Goal: Use online tool/utility: Utilize a website feature to perform a specific function

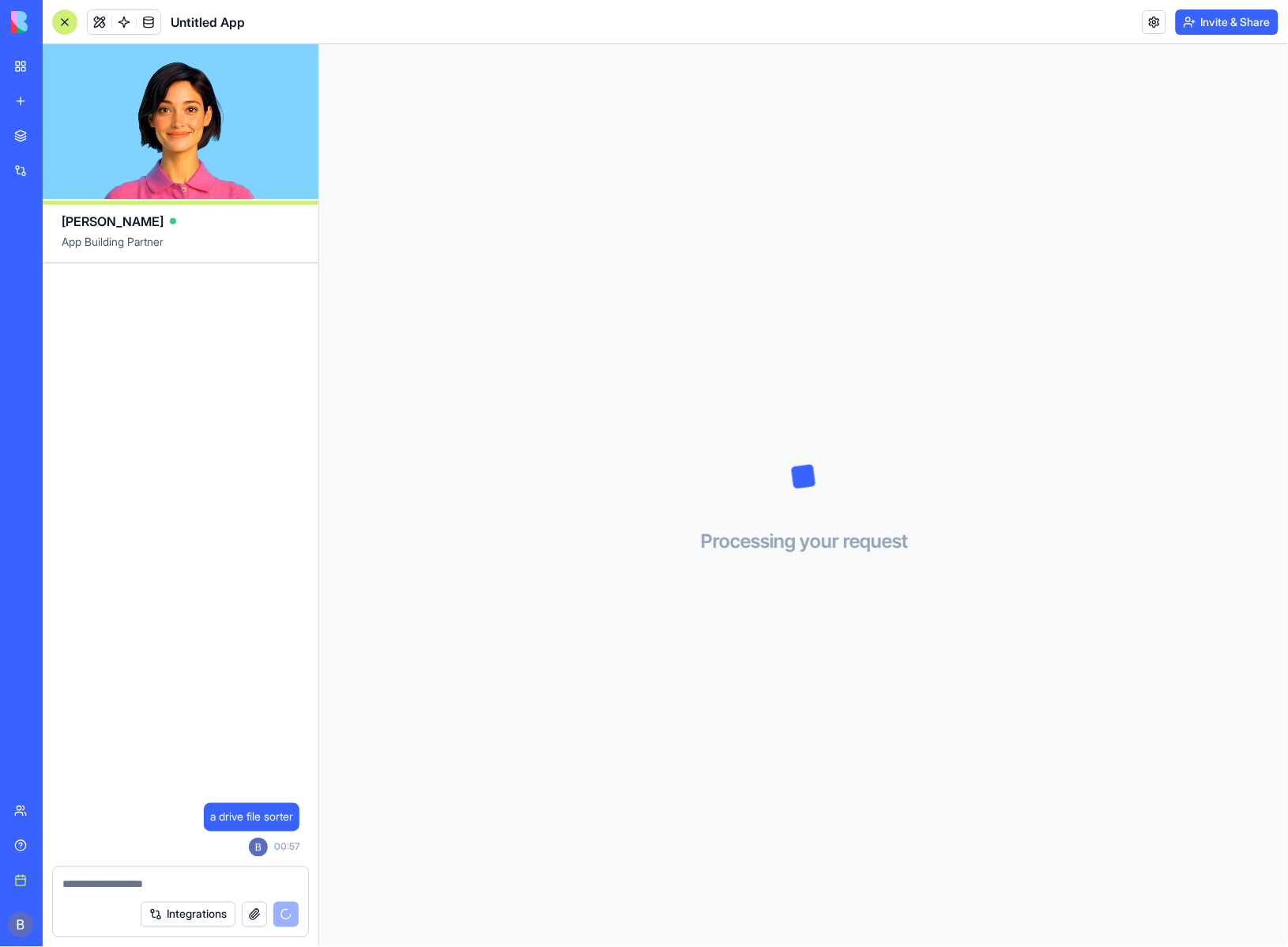
click at [179, 884] on textarea at bounding box center [181, 884] width 237 height 16
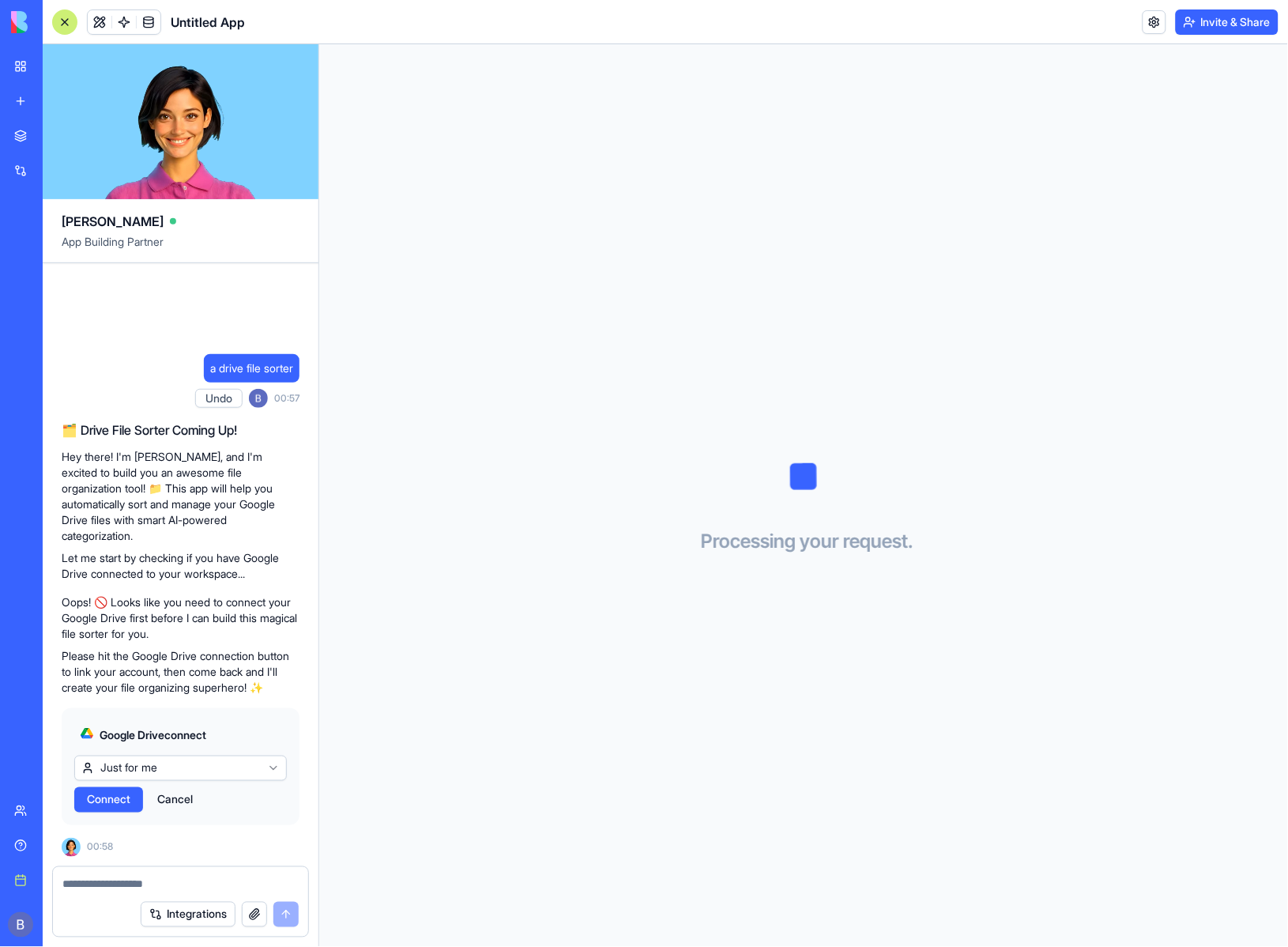
click at [173, 771] on html "BETA My workspace New app Marketplace Integrations Recent Untitled App Social M…" at bounding box center [644, 474] width 1288 height 947
click at [117, 808] on button "Connect" at bounding box center [108, 800] width 68 height 26
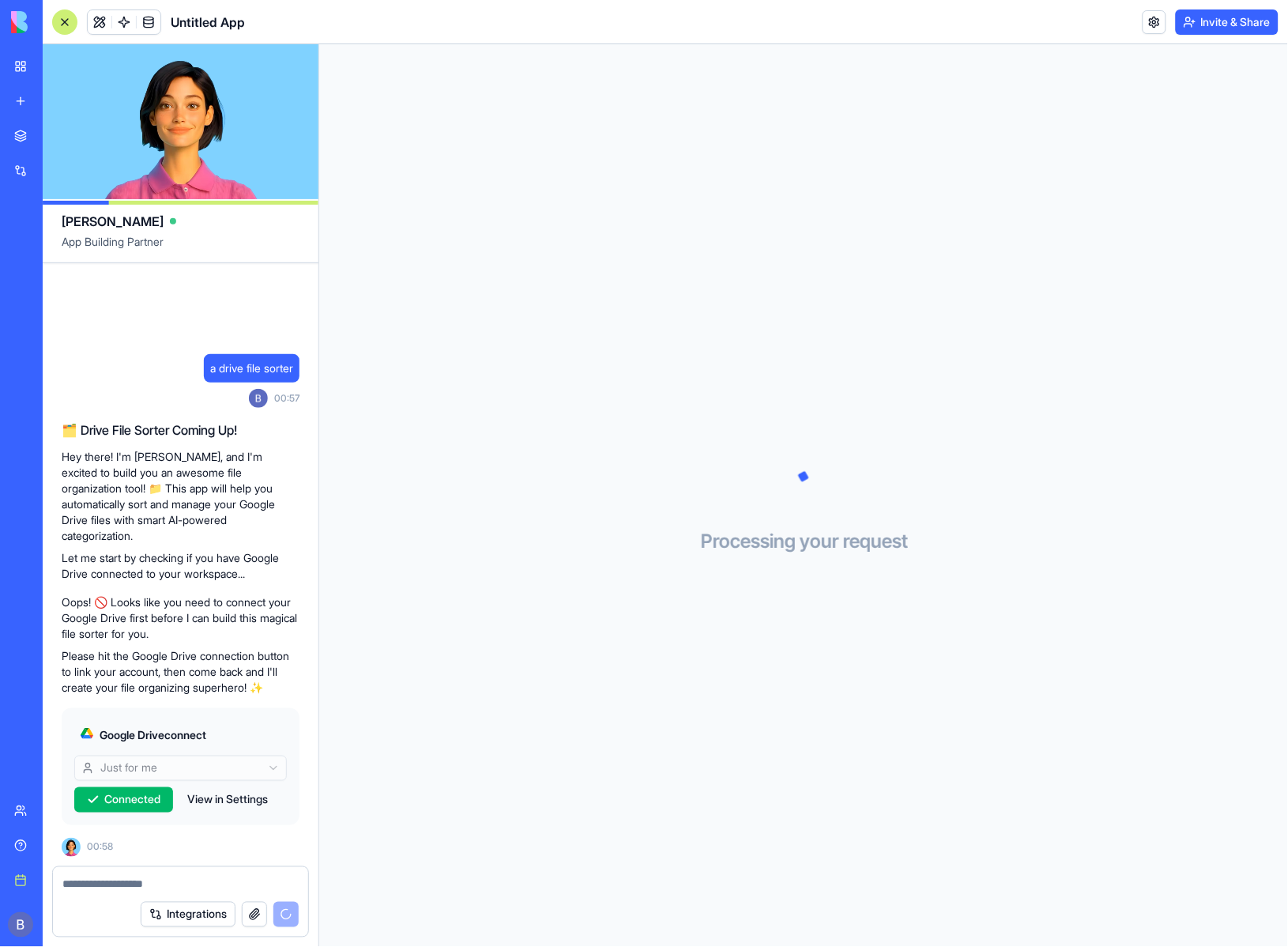
click at [966, 612] on div "Processing your request . . ." at bounding box center [803, 496] width 969 height 903
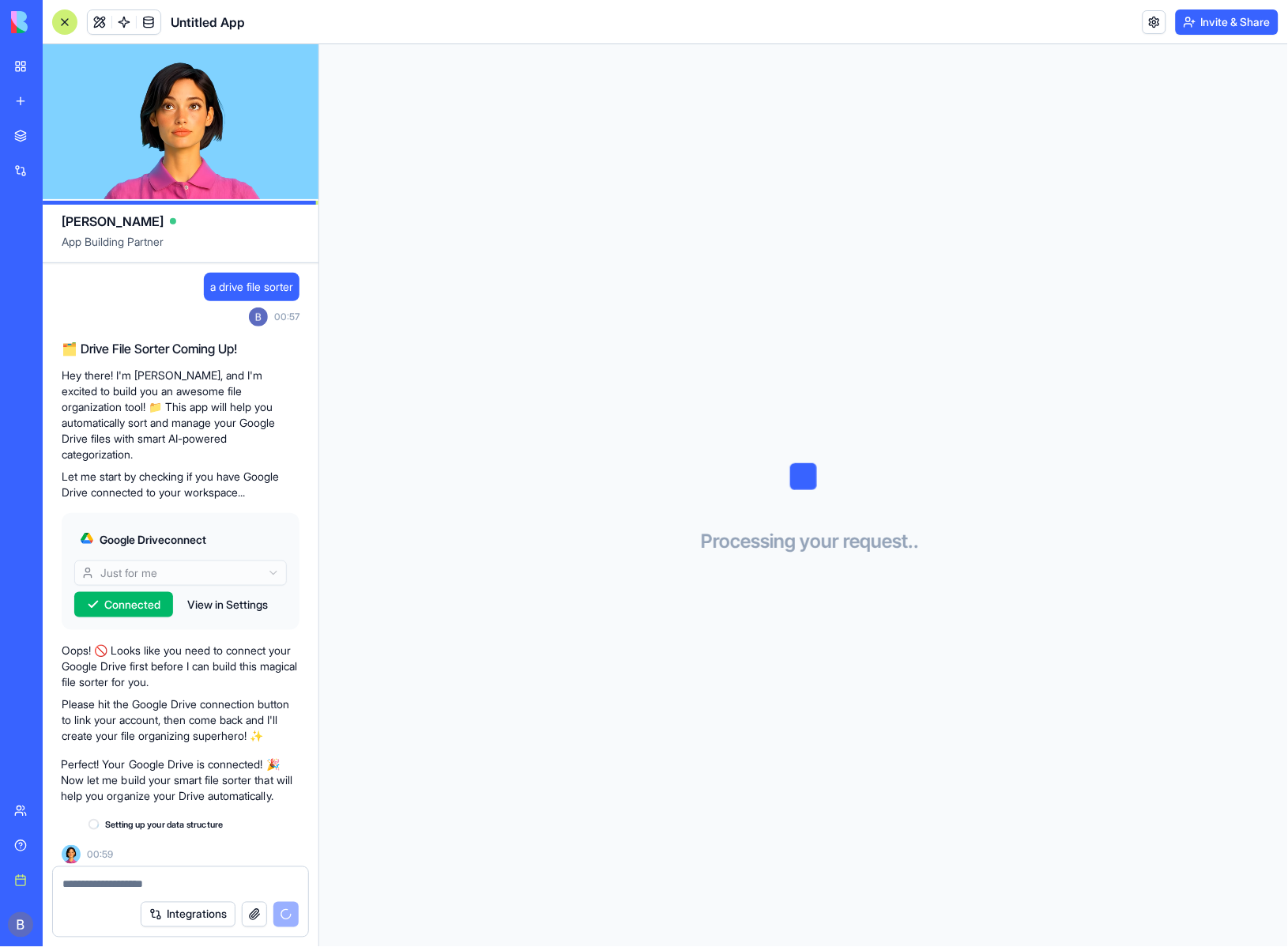
scroll to position [22, 0]
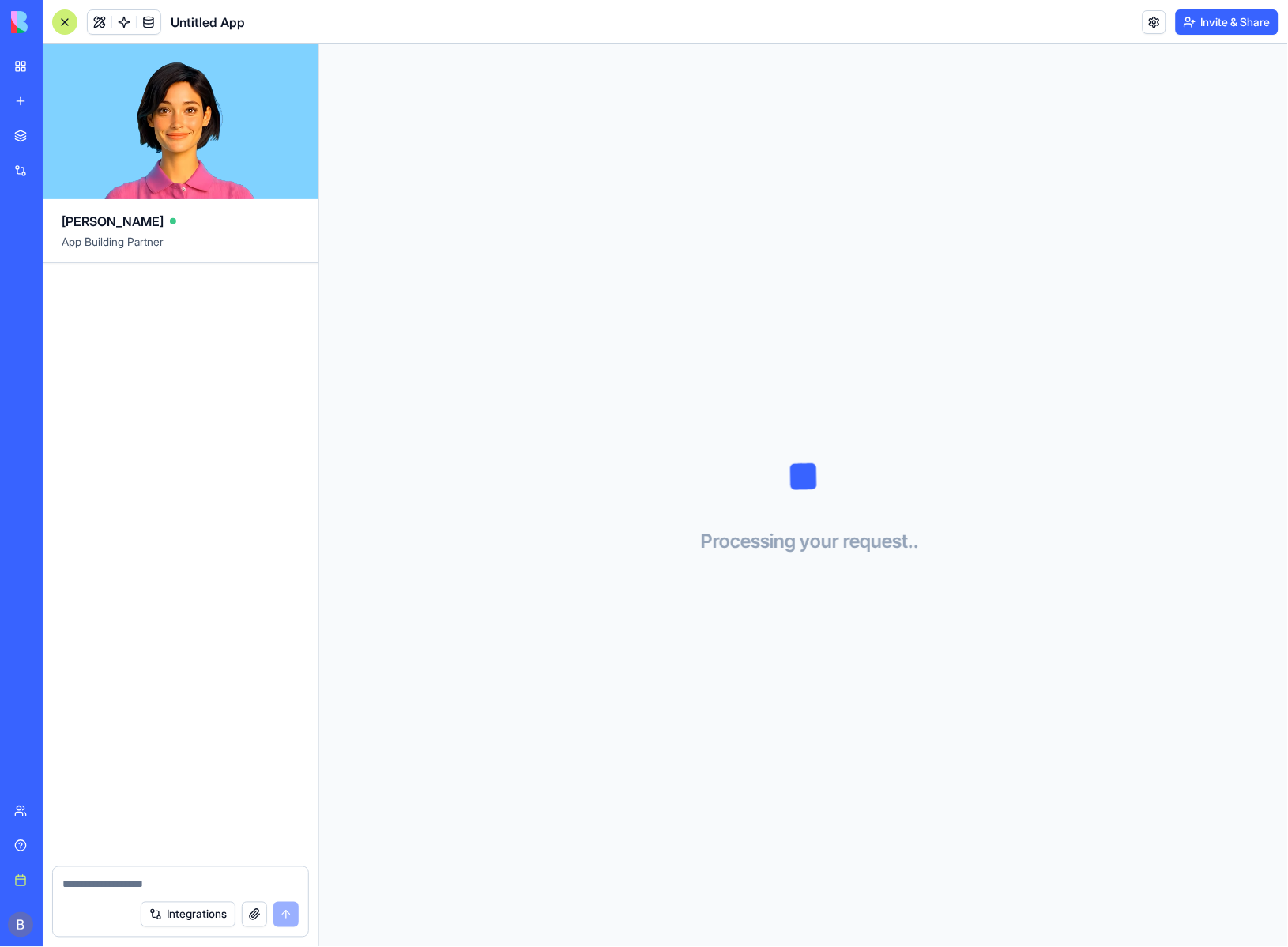
scroll to position [525, 0]
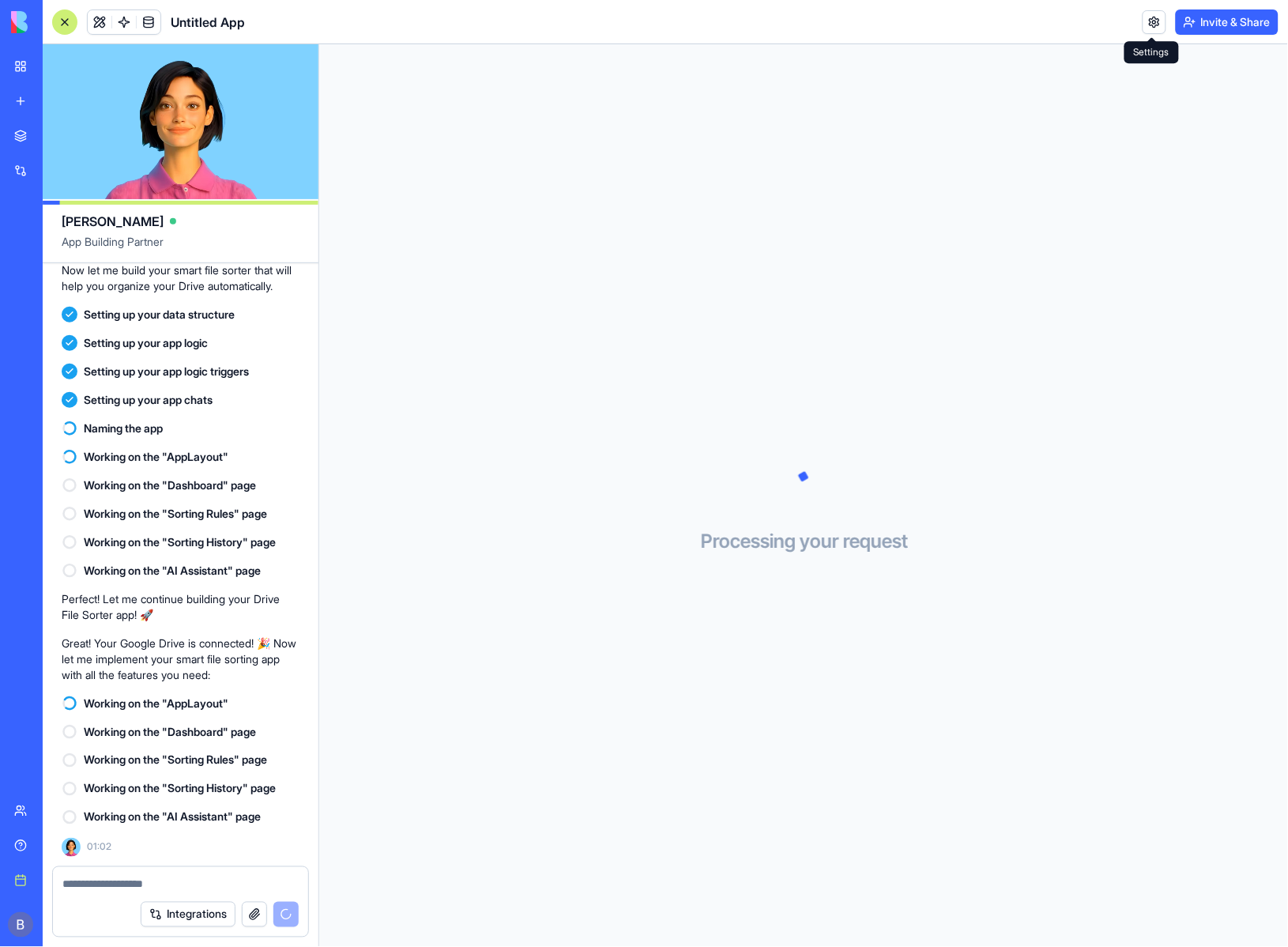
click at [1147, 25] on link at bounding box center [1154, 21] width 24 height 24
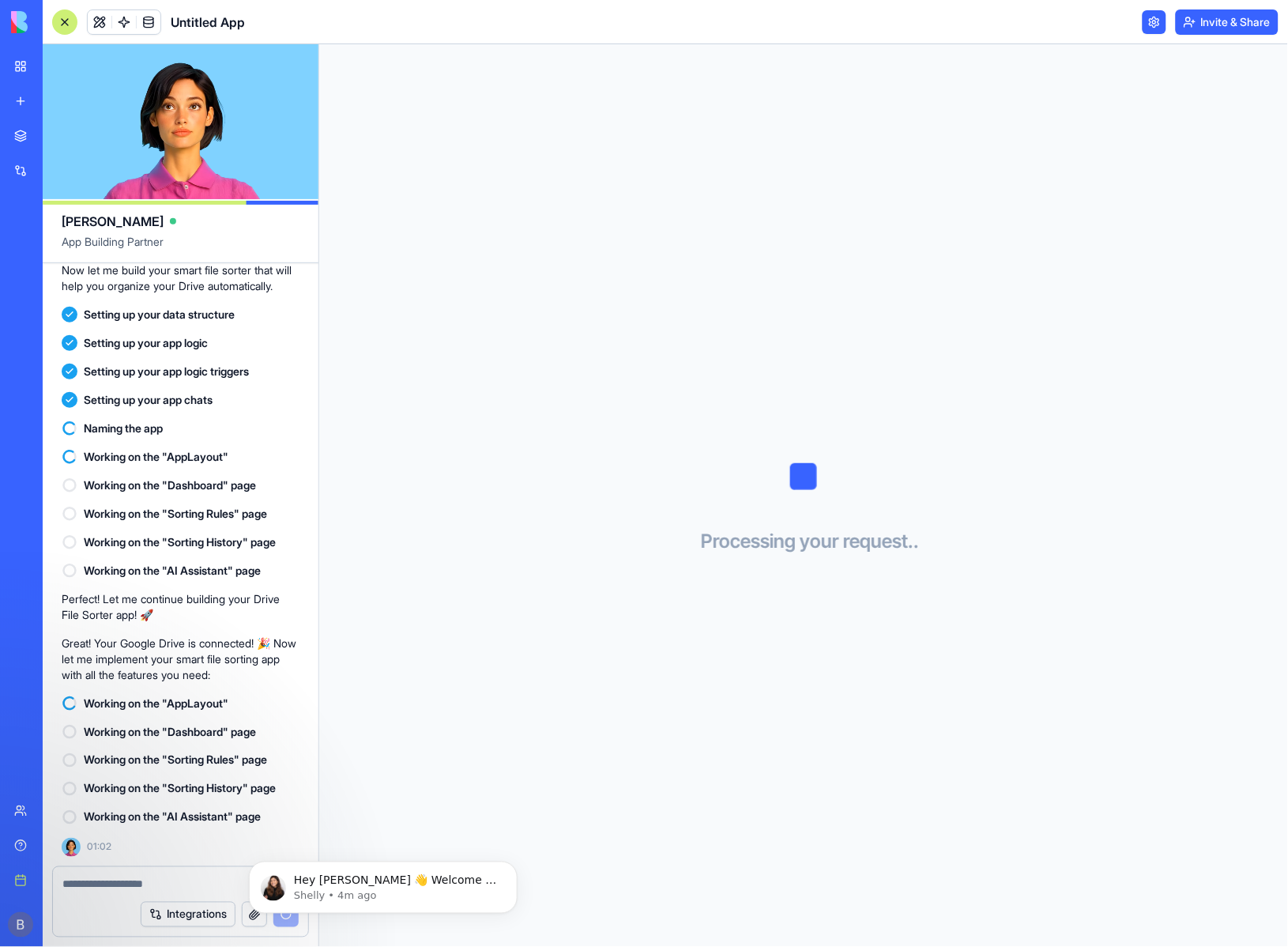
scroll to position [0, 0]
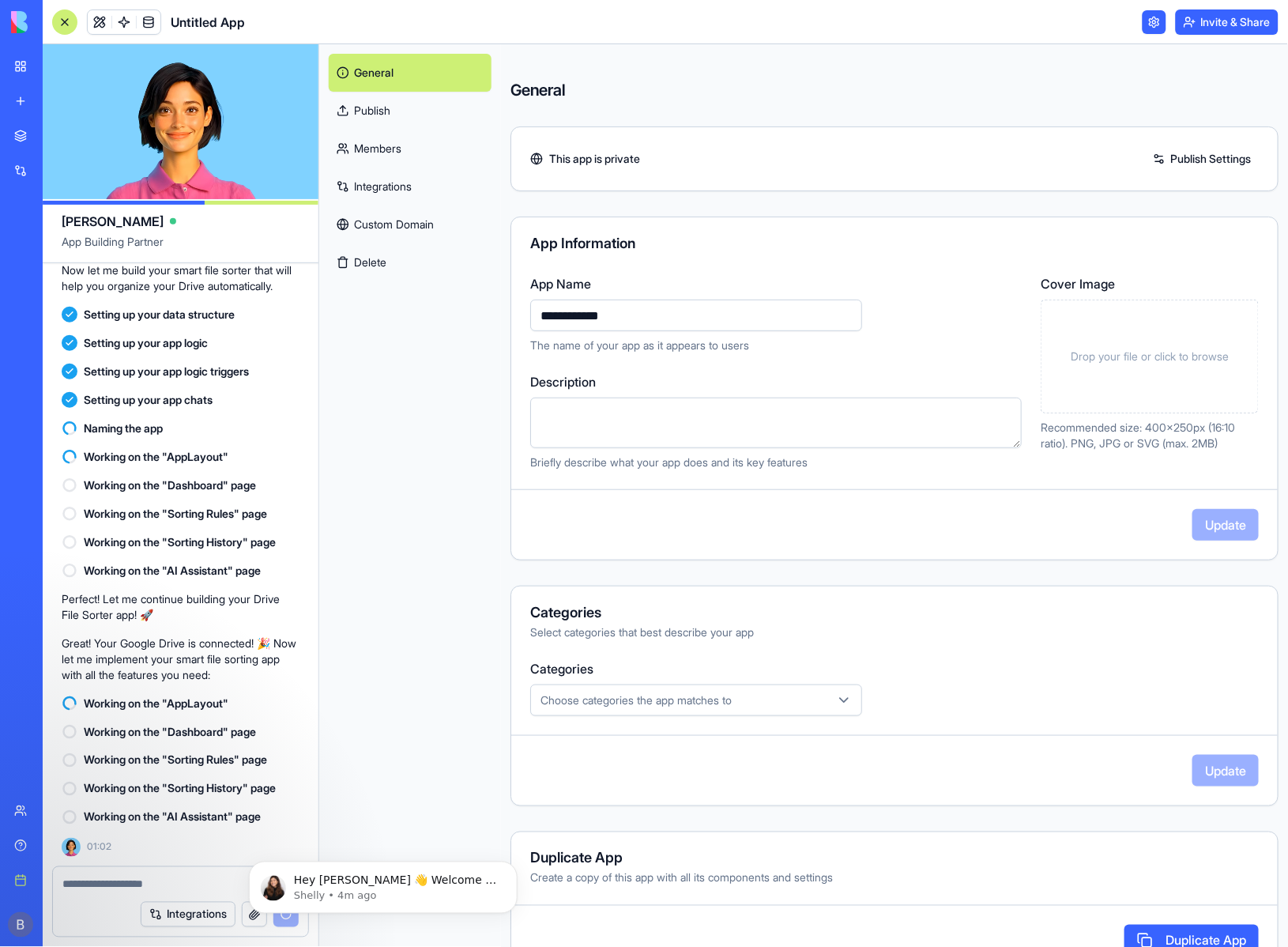
click at [1147, 25] on link at bounding box center [1154, 21] width 24 height 24
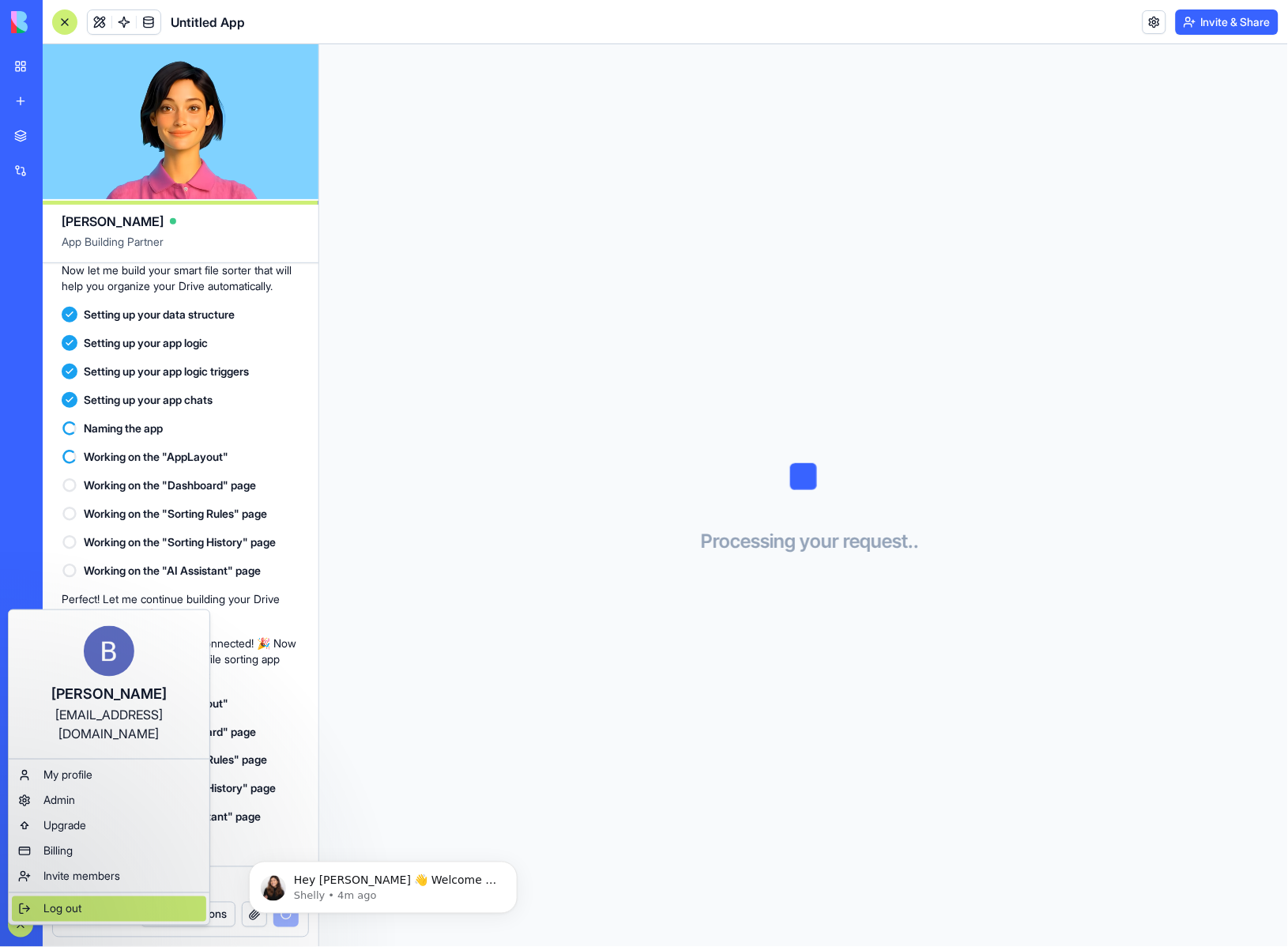
click at [51, 902] on span "Log out" at bounding box center [63, 909] width 38 height 16
